Goal: Transaction & Acquisition: Purchase product/service

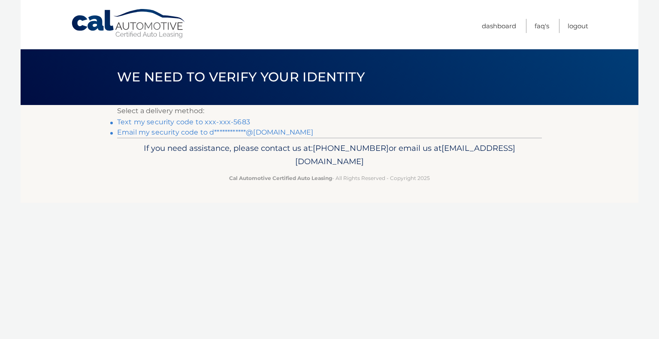
click at [242, 120] on link "Text my security code to xxx-xxx-5683" at bounding box center [183, 122] width 133 height 8
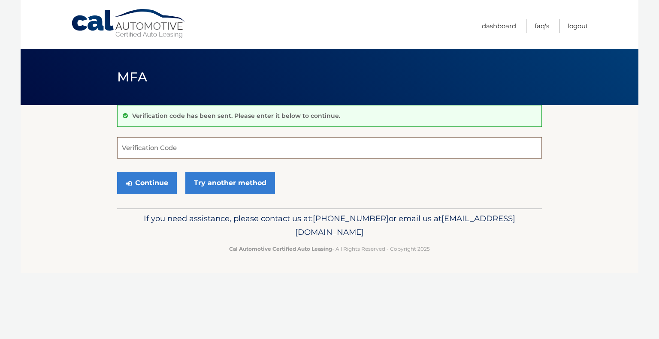
click at [149, 150] on input "Verification Code" at bounding box center [329, 147] width 425 height 21
type input "677535"
click at [158, 182] on button "Continue" at bounding box center [147, 183] width 60 height 21
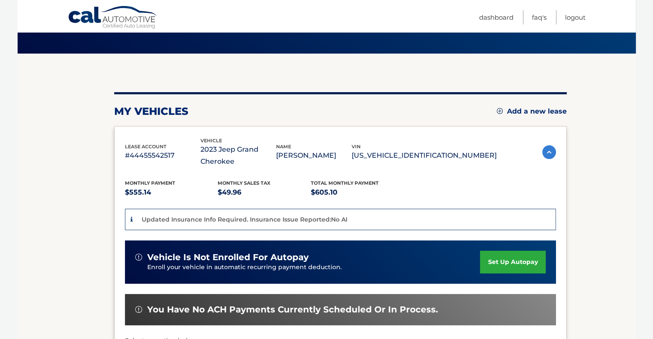
scroll to position [129, 0]
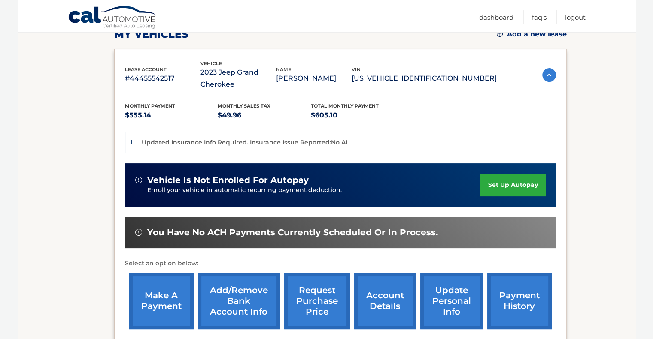
click at [161, 285] on link "make a payment" at bounding box center [161, 301] width 64 height 56
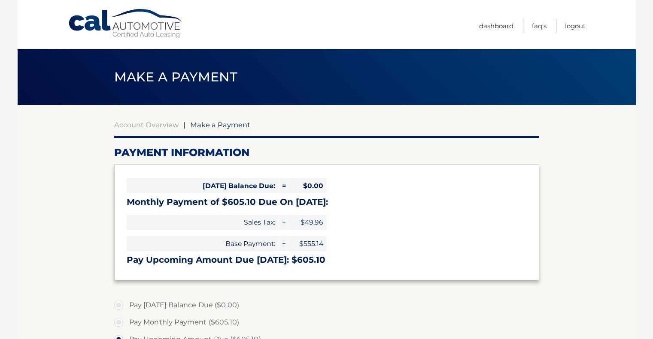
select select "MmU1NzE4ZGMtZWRjOC00YTViLTkxODctZGIyN2E2NWI5Yzhj"
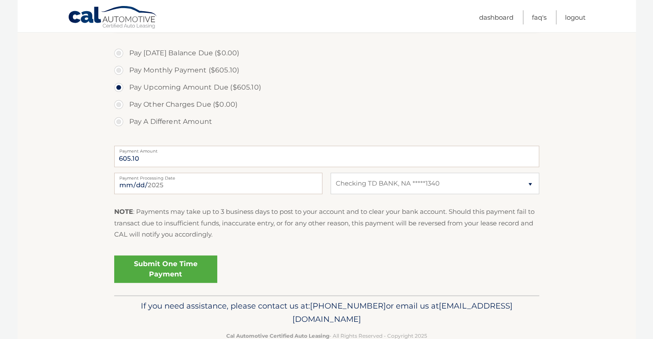
scroll to position [257, 0]
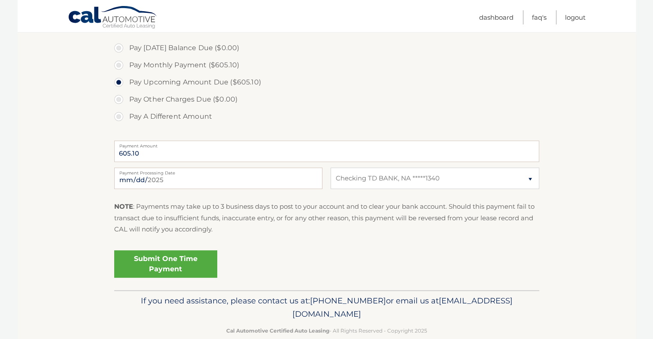
click at [154, 173] on label "Payment Processing Date" at bounding box center [218, 171] width 208 height 7
click at [154, 173] on input "2025-08-24" at bounding box center [218, 178] width 208 height 21
click at [150, 180] on input "2025-08-24" at bounding box center [218, 178] width 208 height 21
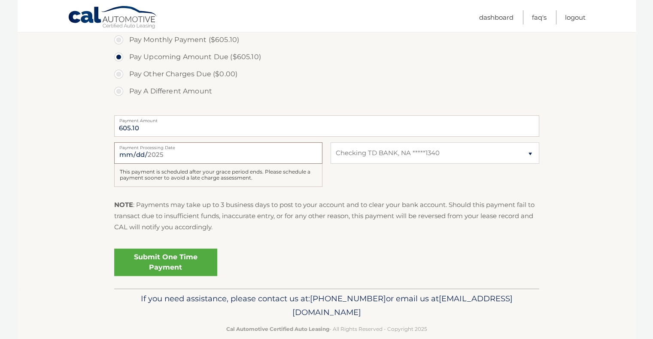
scroll to position [297, 0]
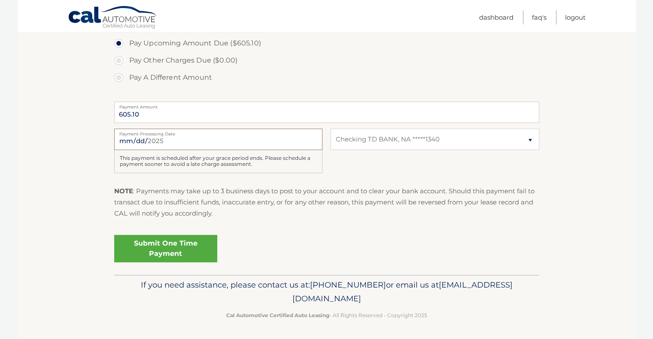
click at [292, 136] on input "2025-09-24" at bounding box center [218, 139] width 208 height 21
type input "2025-09-02"
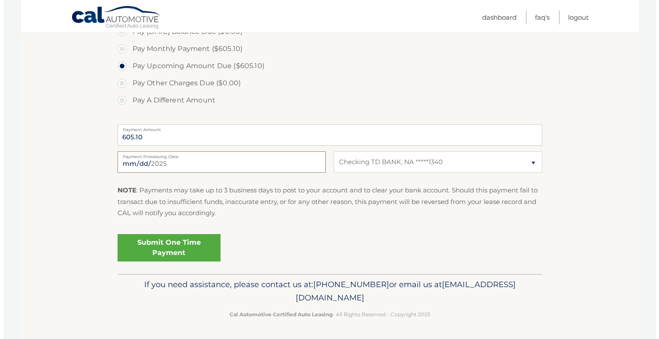
scroll to position [273, 0]
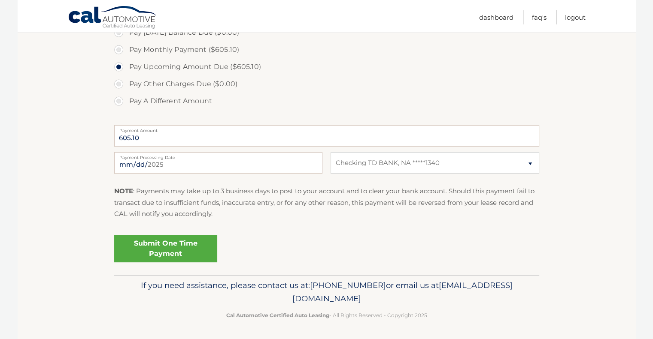
click at [165, 248] on link "Submit One Time Payment" at bounding box center [165, 248] width 103 height 27
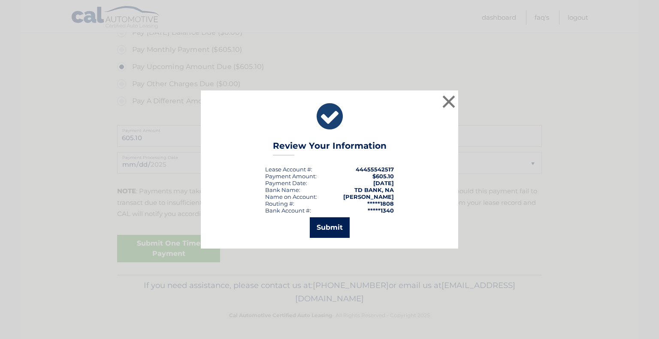
click at [317, 224] on button "Submit" at bounding box center [330, 228] width 40 height 21
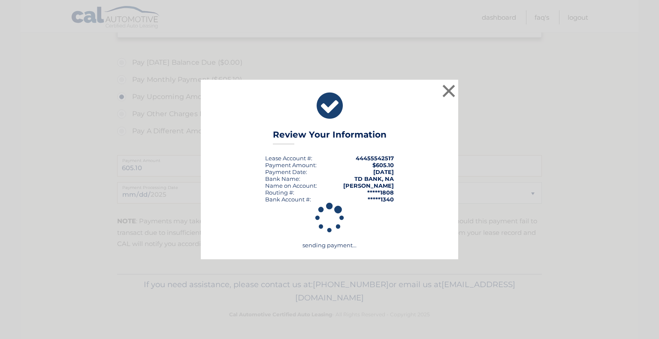
scroll to position [242, 0]
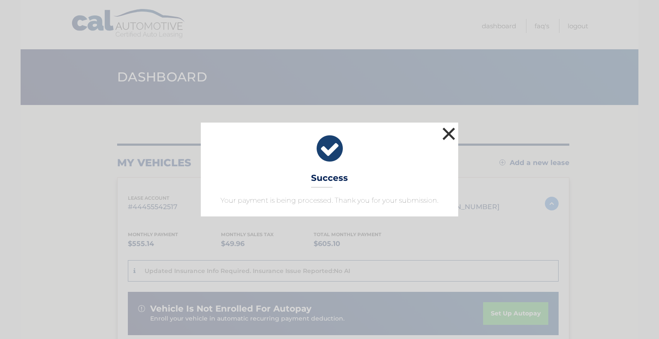
click at [445, 132] on button "×" at bounding box center [448, 133] width 17 height 17
